Goal: Task Accomplishment & Management: Manage account settings

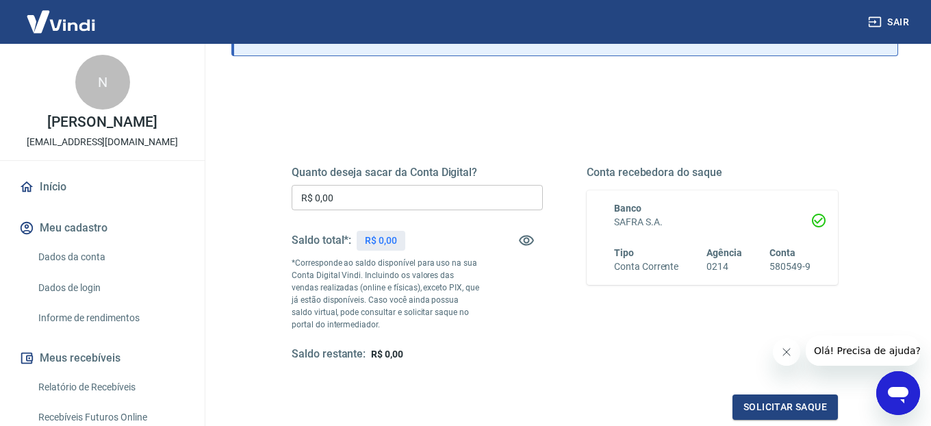
scroll to position [110, 0]
click at [415, 205] on input "R$ 0,00" at bounding box center [417, 196] width 251 height 25
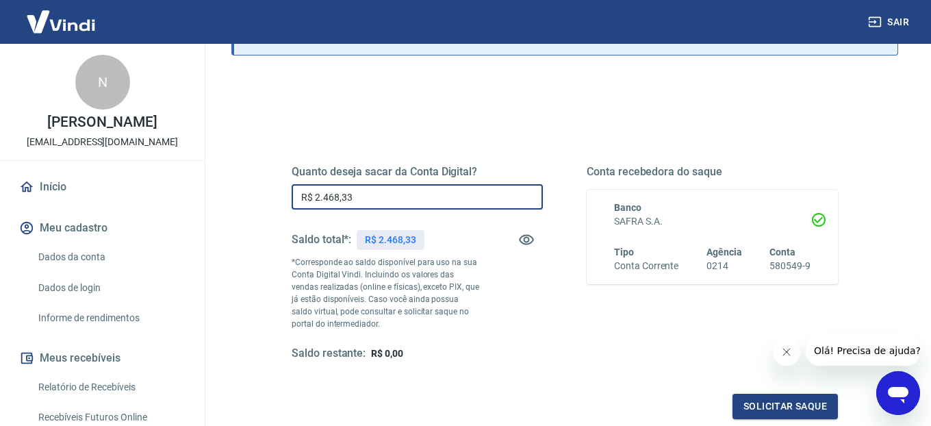
type input "R$ 2.468,33"
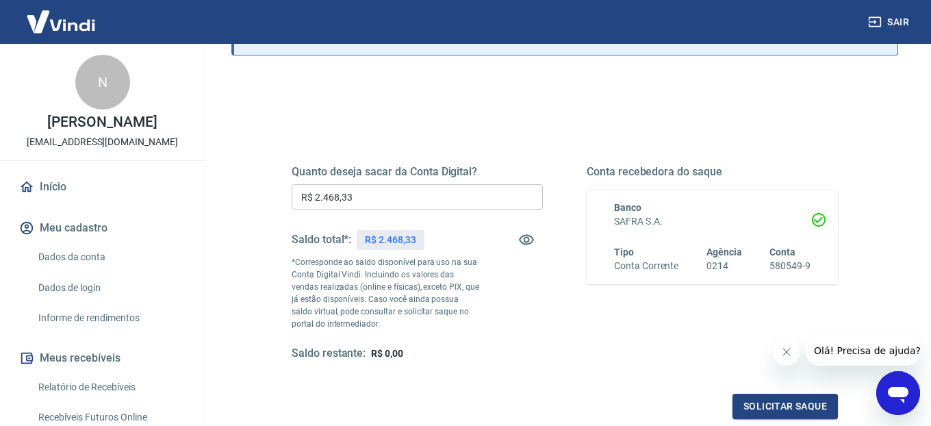
click at [787, 350] on icon "Fechar mensagem da empresa" at bounding box center [786, 351] width 11 height 11
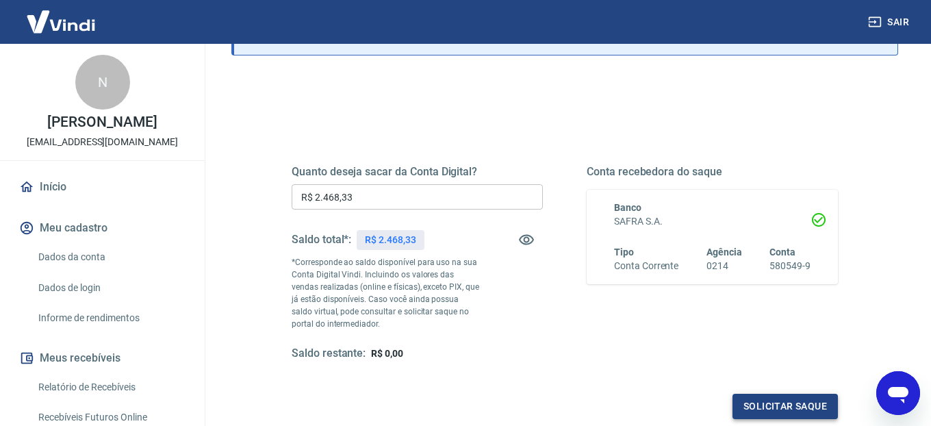
click at [779, 398] on button "Solicitar saque" at bounding box center [784, 406] width 105 height 25
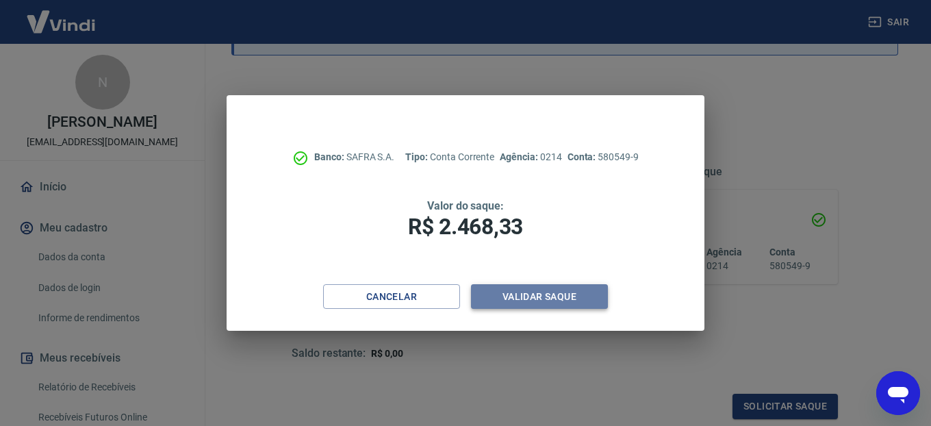
click at [560, 293] on button "Validar saque" at bounding box center [539, 296] width 137 height 25
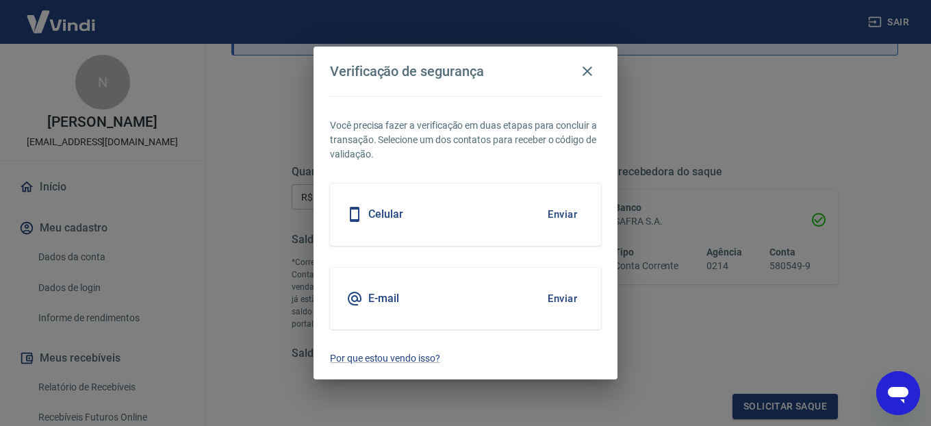
click at [554, 300] on button "Enviar" at bounding box center [562, 298] width 44 height 29
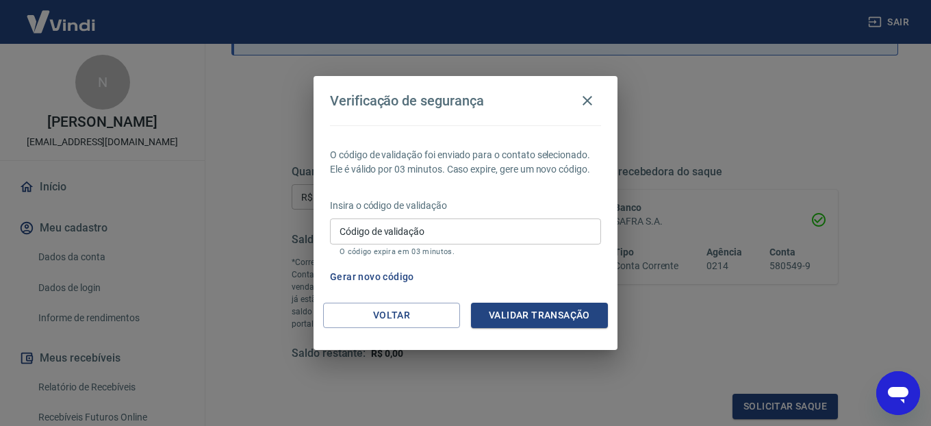
click at [555, 235] on input "Código de validação" at bounding box center [465, 230] width 271 height 25
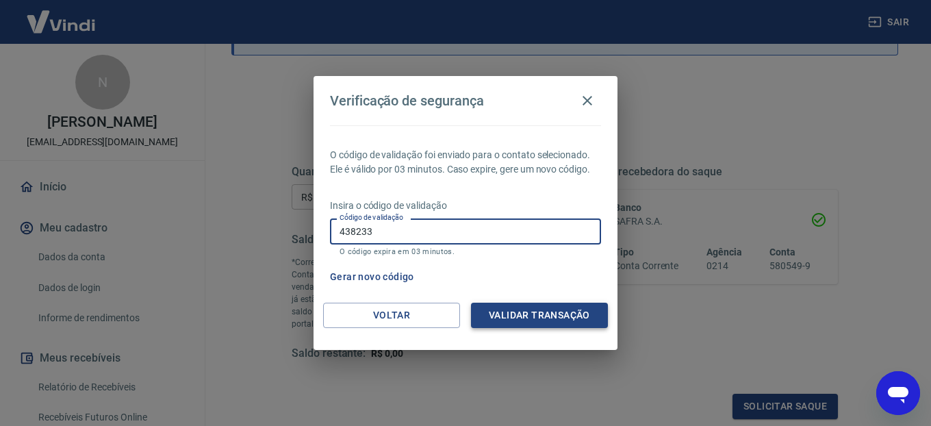
type input "438233"
click at [567, 316] on button "Validar transação" at bounding box center [539, 315] width 137 height 25
